Goal: Entertainment & Leisure: Consume media (video, audio)

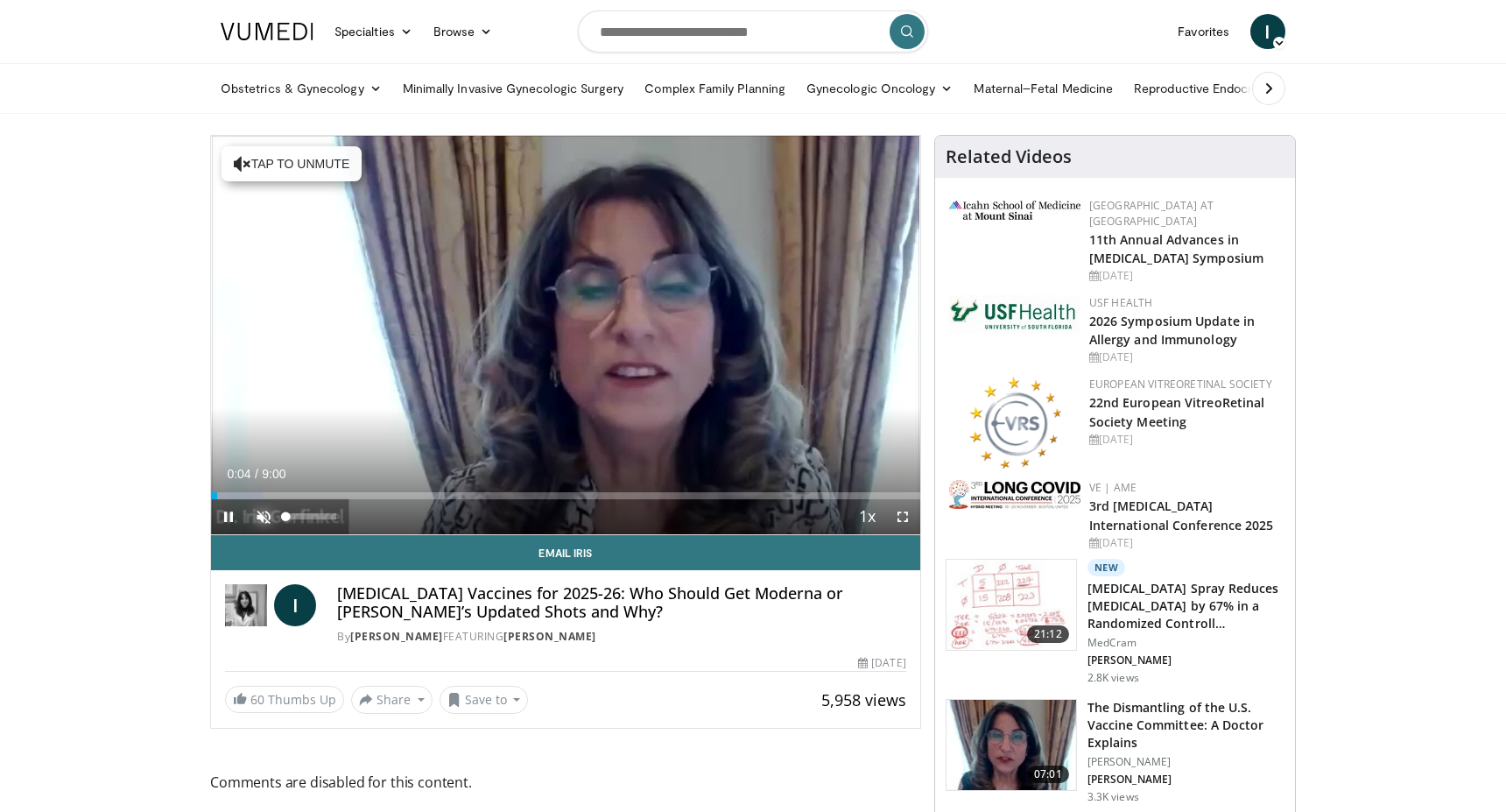
click at [265, 514] on span "Video Player" at bounding box center [263, 517] width 35 height 35
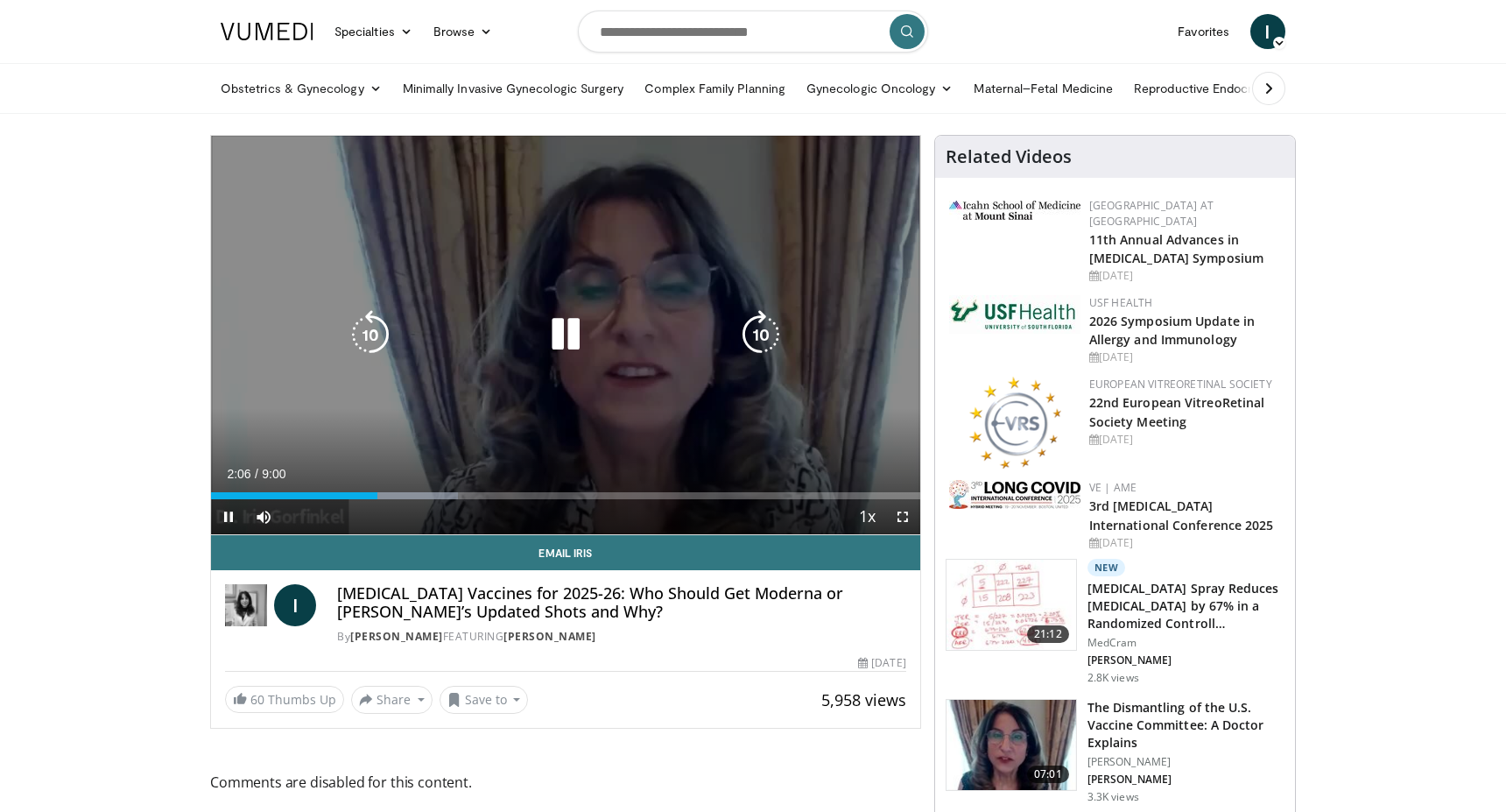
click at [565, 331] on icon "Video Player" at bounding box center [565, 334] width 49 height 49
